Goal: Use online tool/utility: Utilize a website feature to perform a specific function

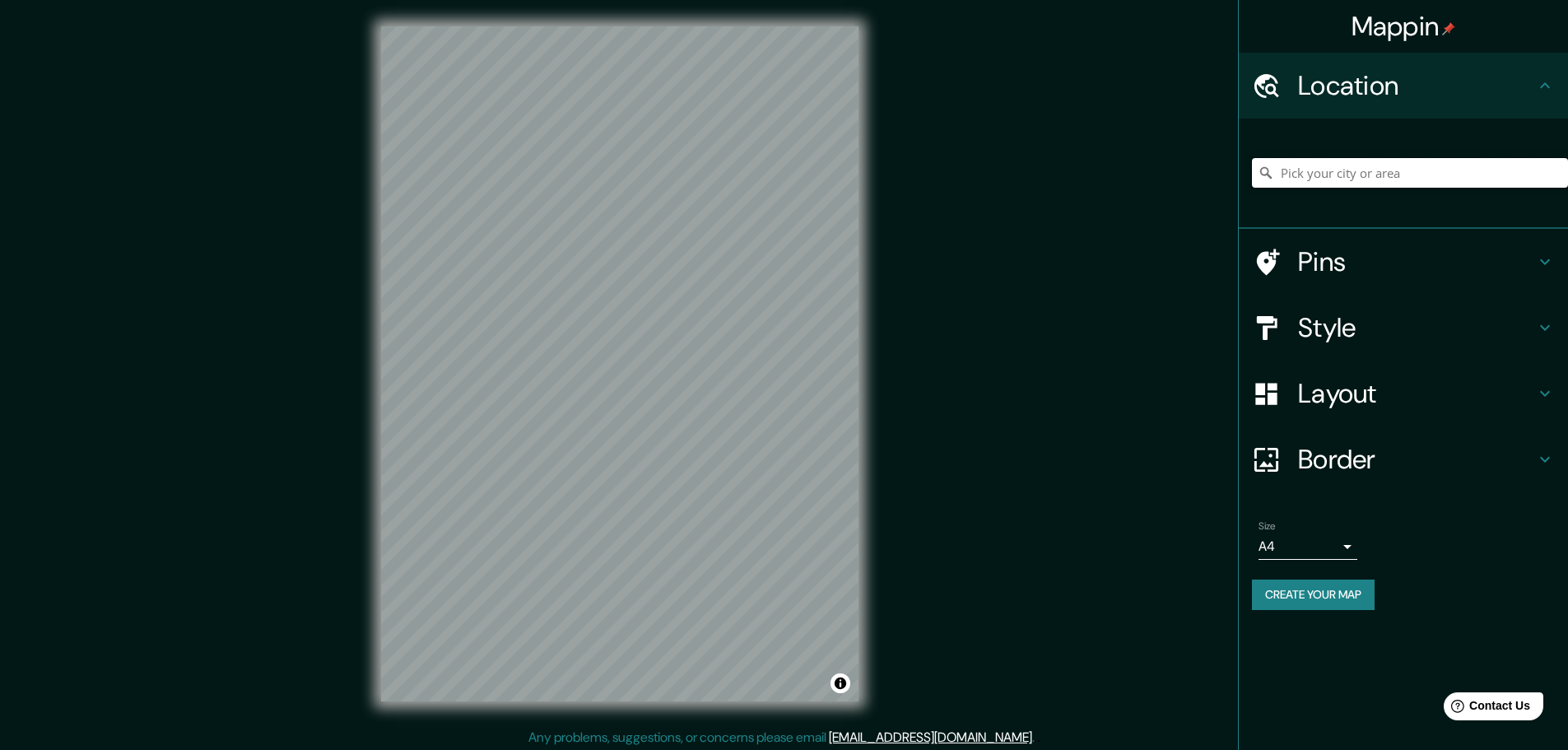
click at [1325, 180] on input "Pick your city or area" at bounding box center [1410, 173] width 316 height 30
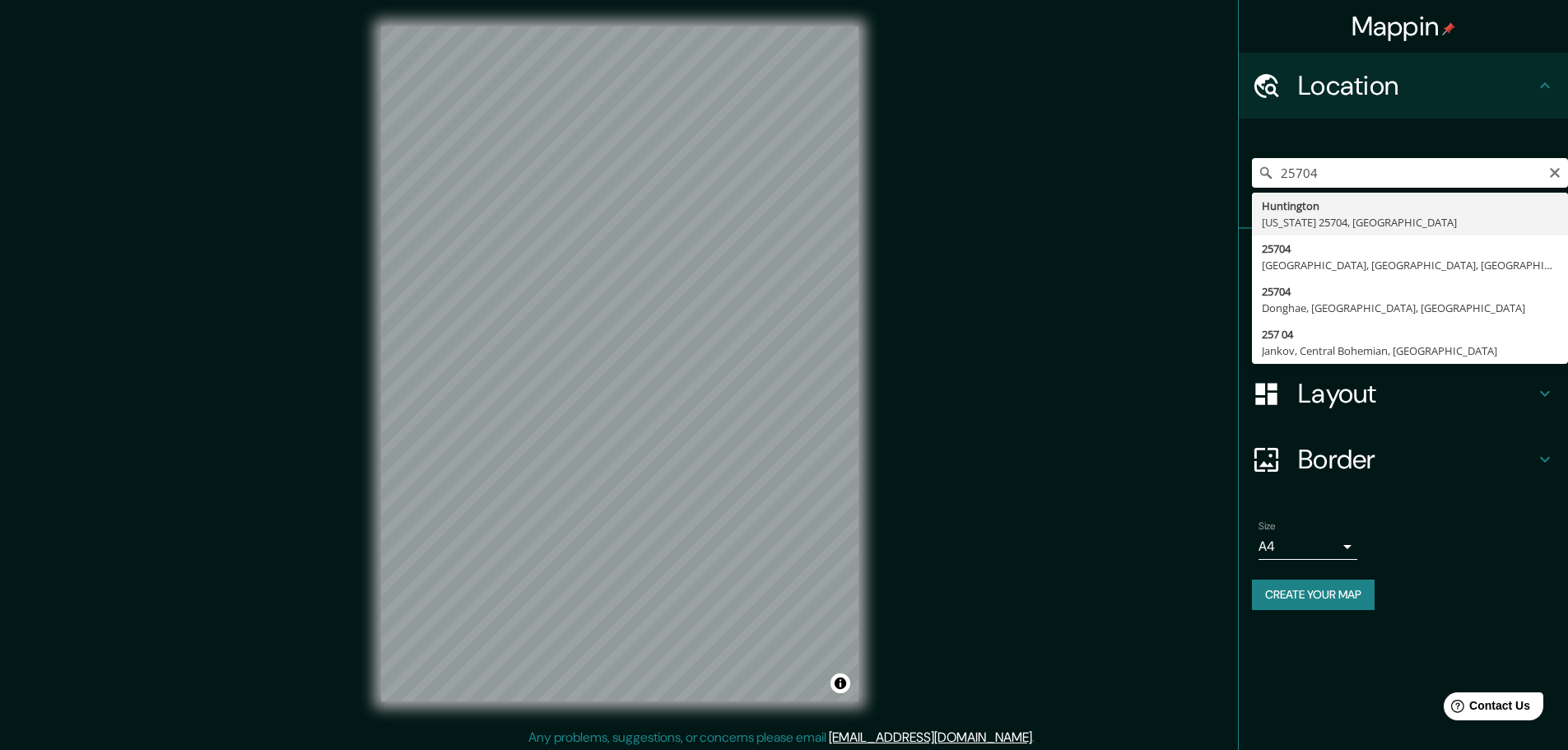
type input "[GEOGRAPHIC_DATA], [US_STATE][GEOGRAPHIC_DATA], [GEOGRAPHIC_DATA]"
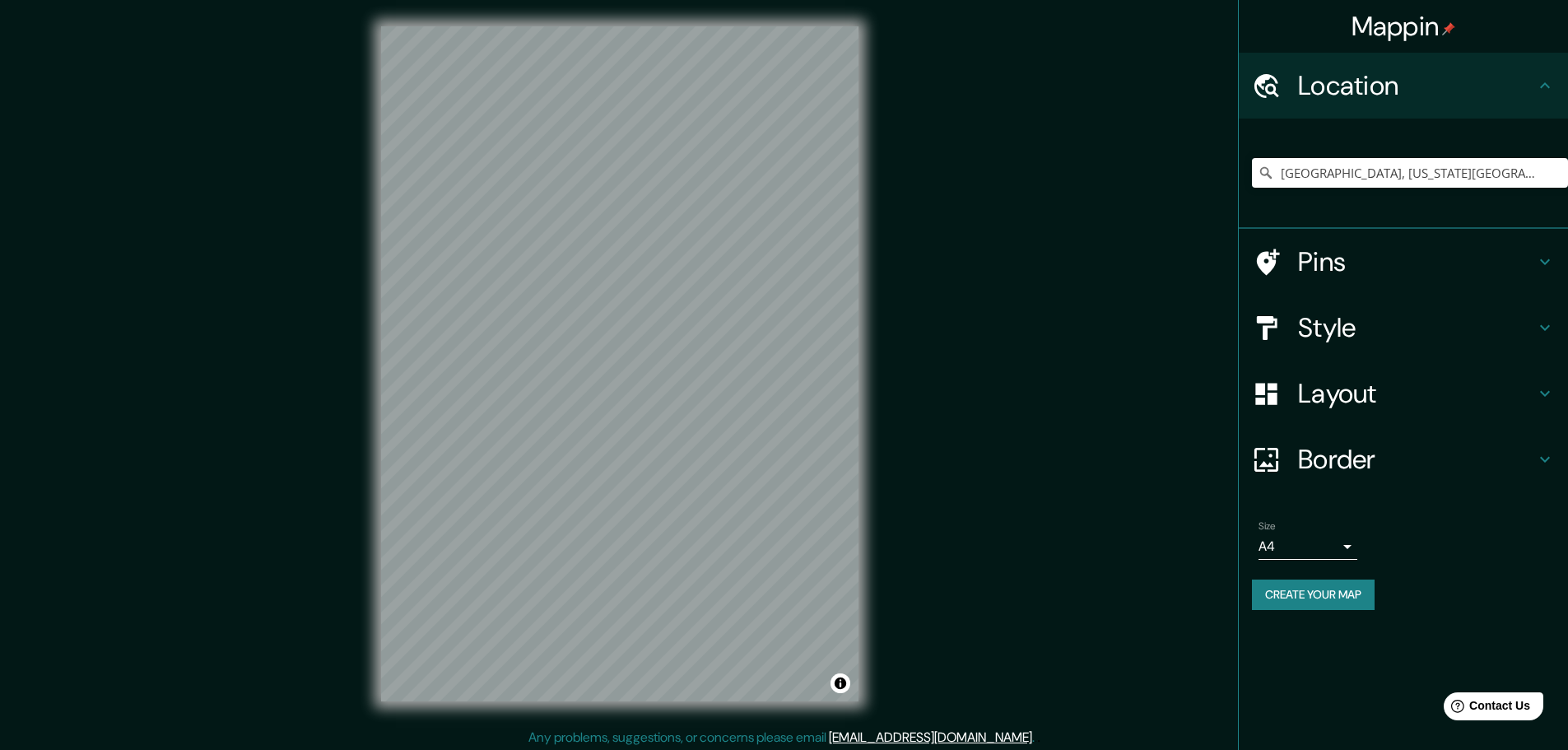
click at [1332, 325] on h4 "Style" at bounding box center [1416, 327] width 237 height 33
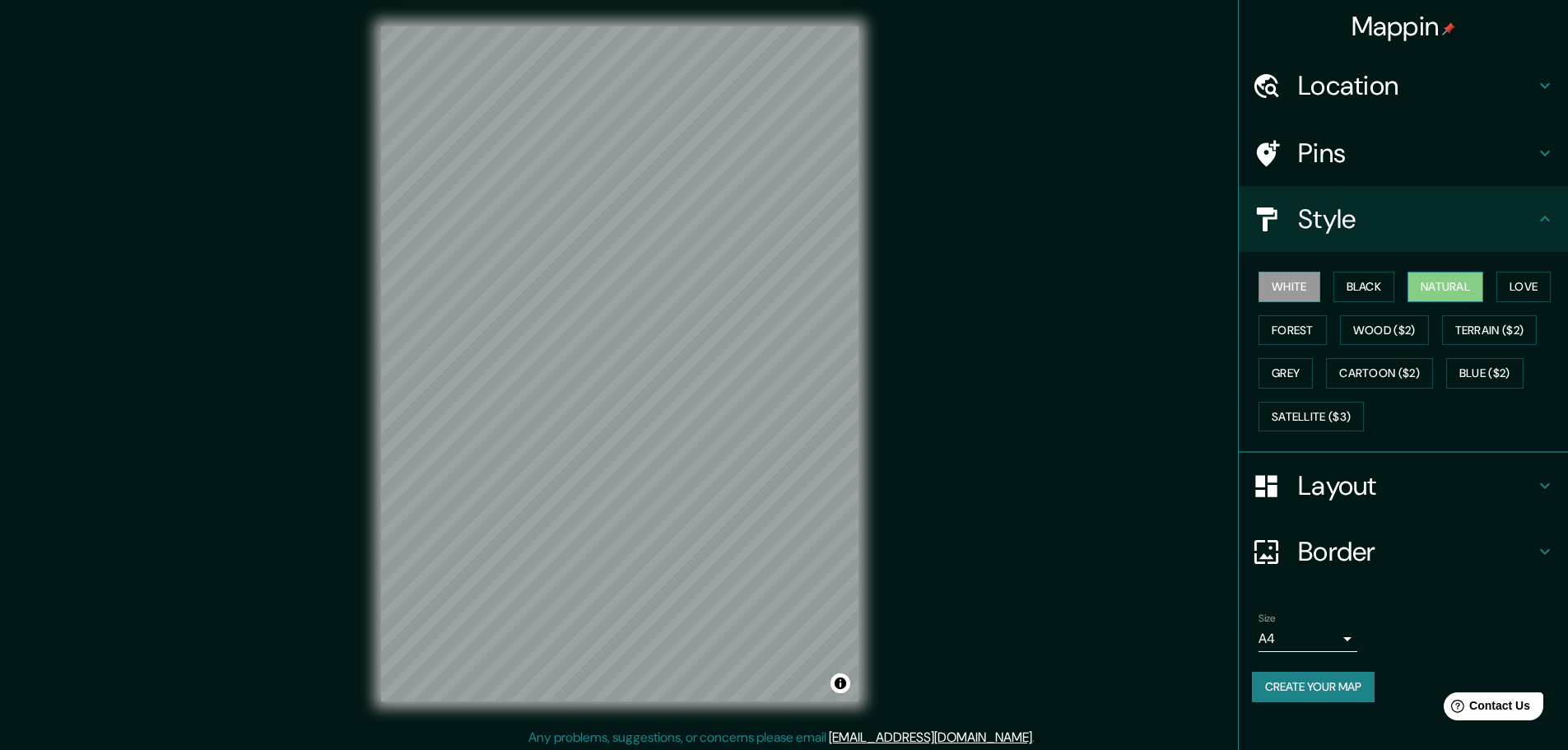
click at [1435, 292] on button "Natural" at bounding box center [1445, 286] width 76 height 31
click at [1269, 335] on button "Forest" at bounding box center [1292, 330] width 68 height 31
click at [1514, 287] on button "Love" at bounding box center [1523, 286] width 54 height 31
click at [1441, 290] on button "Natural" at bounding box center [1445, 286] width 76 height 31
click at [1524, 291] on button "Love" at bounding box center [1523, 286] width 54 height 31
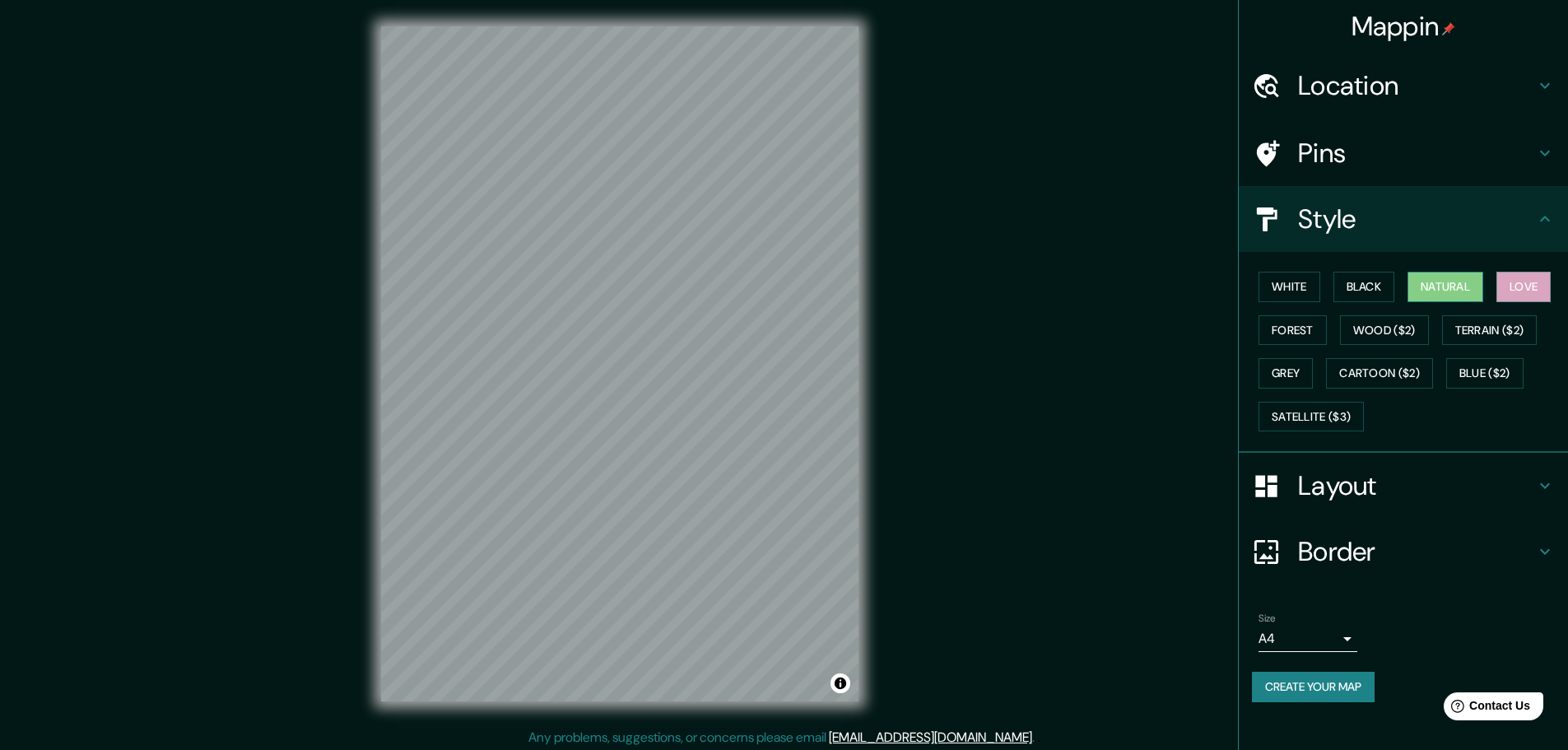
click at [1450, 287] on button "Natural" at bounding box center [1445, 286] width 76 height 31
